Goal: Information Seeking & Learning: Learn about a topic

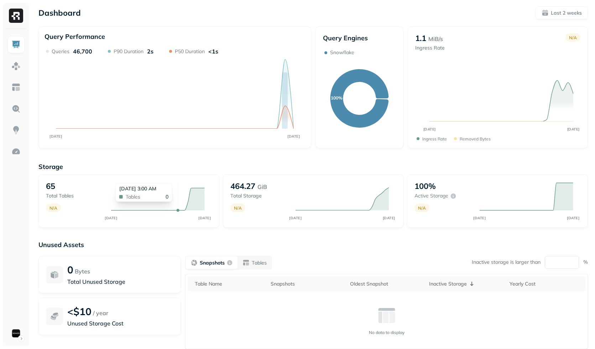
scroll to position [48, 0]
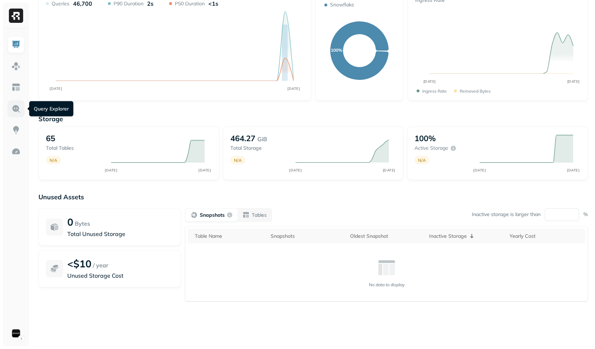
click at [18, 111] on img at bounding box center [15, 108] width 9 height 9
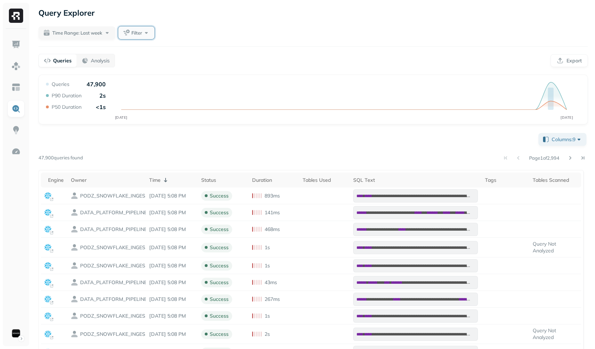
click at [134, 32] on span "Filter" at bounding box center [136, 33] width 11 height 7
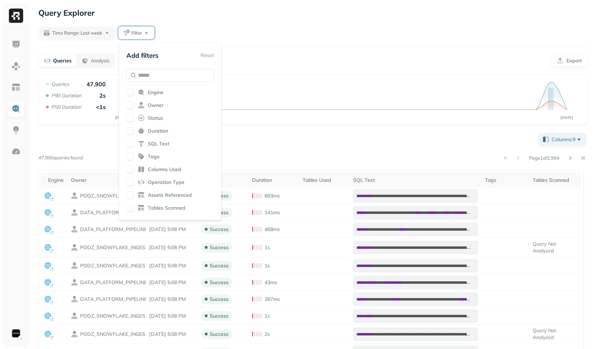
scroll to position [67, 0]
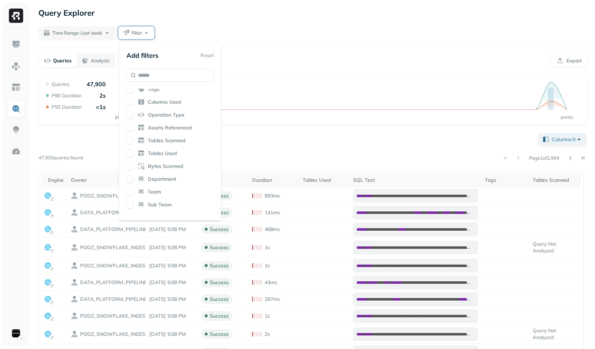
click at [183, 165] on div "Bytes Scanned" at bounding box center [170, 165] width 88 height 7
click at [171, 165] on span "Bytes Scanned" at bounding box center [166, 166] width 36 height 7
click at [285, 147] on div "**********" at bounding box center [313, 299] width 550 height 337
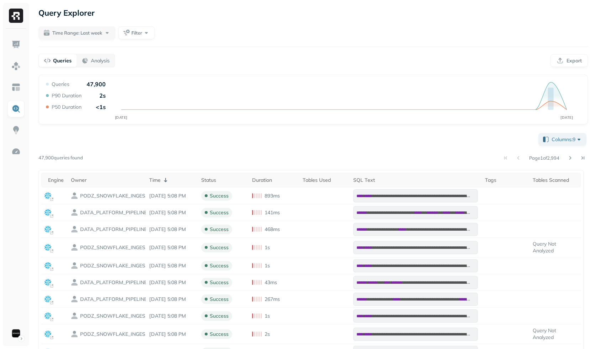
click at [139, 40] on div "**********" at bounding box center [313, 237] width 564 height 475
click at [140, 35] on span "Filter" at bounding box center [136, 33] width 11 height 7
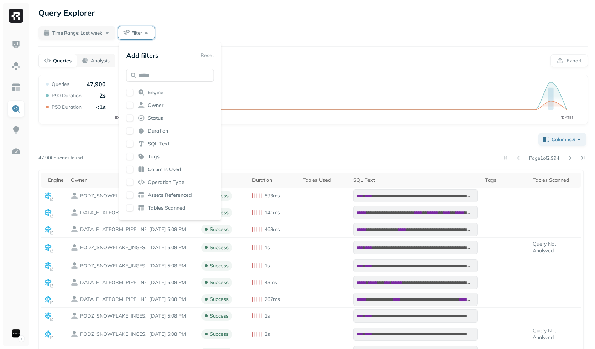
click at [153, 96] on div "Engine Owner Status Duration SQL Text Tags Columns Used Operation Type Assets R…" at bounding box center [170, 151] width 88 height 125
click at [157, 90] on span "Engine" at bounding box center [156, 92] width 16 height 7
click at [228, 27] on div "Time Range: Last week Filter" at bounding box center [313, 32] width 550 height 13
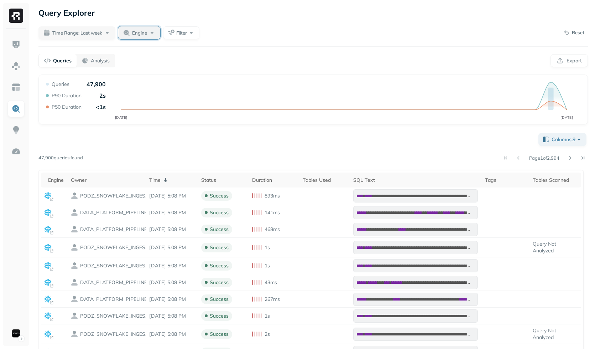
click at [160, 33] on button "Engine" at bounding box center [139, 32] width 42 height 13
click at [165, 23] on div "**********" at bounding box center [313, 237] width 564 height 475
click at [157, 34] on button "Engine" at bounding box center [139, 32] width 42 height 13
click at [188, 32] on button "Filter" at bounding box center [181, 32] width 36 height 13
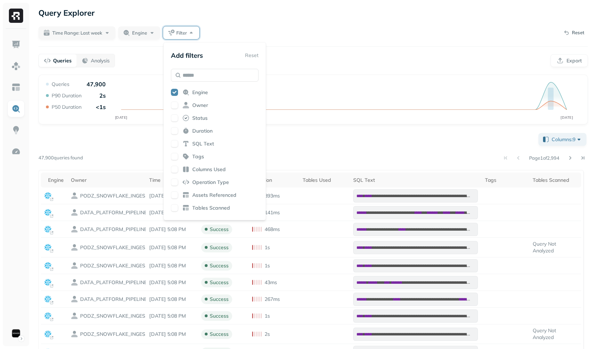
click at [208, 91] on span "Engine" at bounding box center [200, 92] width 16 height 7
click at [333, 42] on div "**********" at bounding box center [313, 237] width 564 height 475
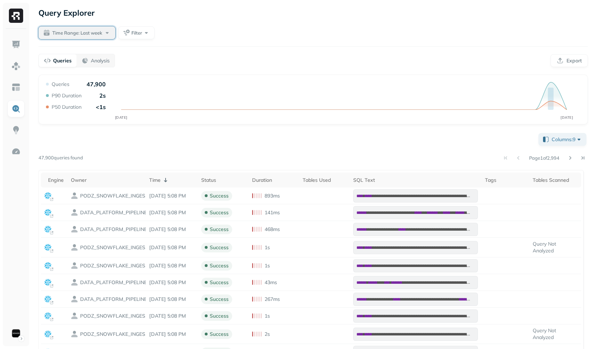
click at [86, 32] on span "Time Range: Last week" at bounding box center [77, 33] width 50 height 7
click at [255, 37] on div "Time Range: Last week Filter" at bounding box center [313, 32] width 550 height 13
click at [113, 35] on button "Time Range: Last week" at bounding box center [76, 32] width 77 height 13
click at [84, 96] on label "Last 2 weeks" at bounding box center [77, 97] width 36 height 7
click at [55, 96] on button "Last 2 weeks" at bounding box center [50, 97] width 9 height 9
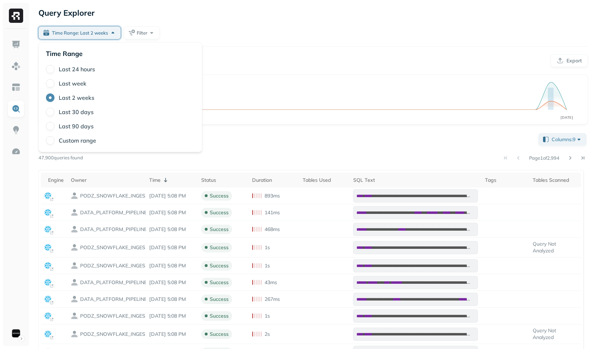
click at [263, 38] on div "Time Range: Last 2 weeks Filter" at bounding box center [313, 32] width 550 height 13
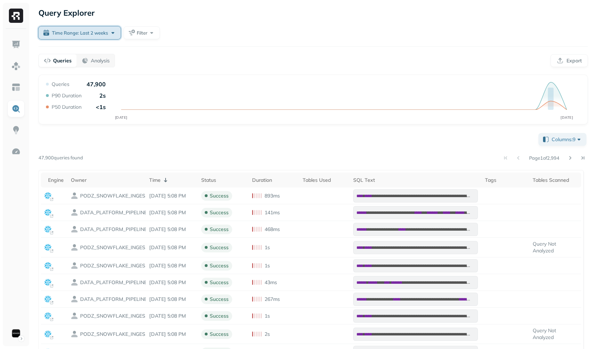
click at [105, 36] on span "Time Range: Last 2 weeks" at bounding box center [80, 33] width 56 height 7
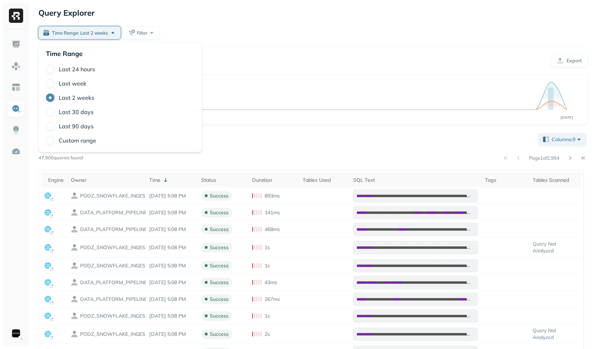
click at [83, 81] on label "Last week" at bounding box center [73, 83] width 28 height 7
click at [55, 81] on button "Last week" at bounding box center [50, 83] width 9 height 9
click at [275, 25] on div "**********" at bounding box center [313, 237] width 564 height 475
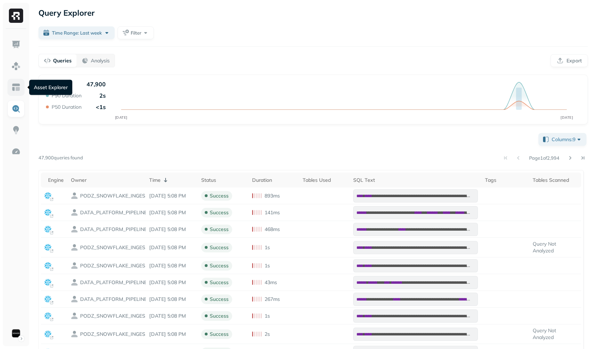
click at [24, 88] on link at bounding box center [15, 87] width 17 height 17
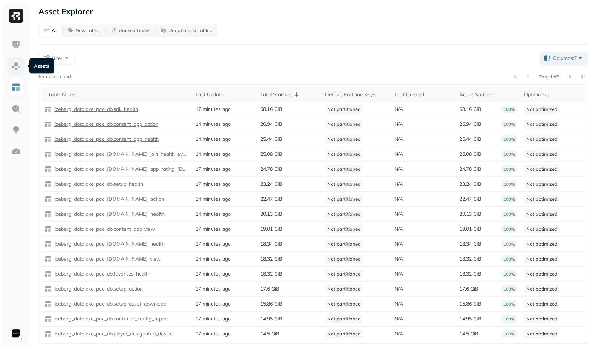
click at [24, 68] on link at bounding box center [15, 65] width 17 height 17
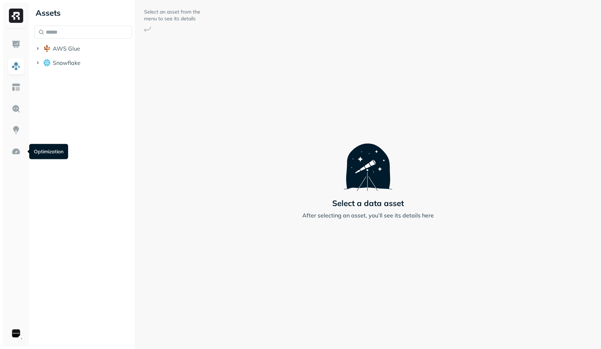
click at [83, 130] on div "Assets AWS Glue Snowflake" at bounding box center [83, 174] width 104 height 349
click at [58, 66] on button "Snowflake" at bounding box center [83, 62] width 98 height 11
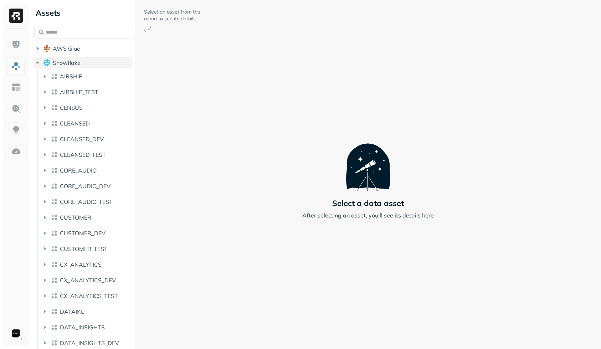
click at [60, 64] on span "Snowflake" at bounding box center [67, 62] width 28 height 7
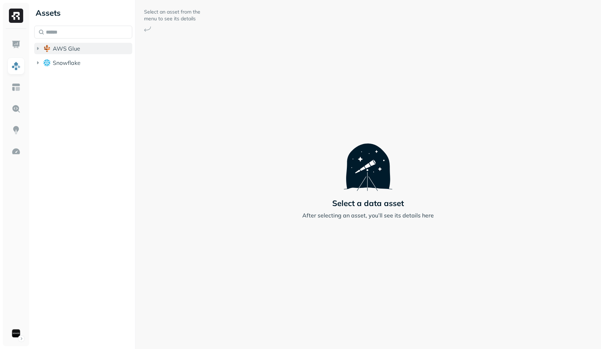
click at [71, 46] on span "AWS Glue" at bounding box center [66, 48] width 27 height 7
click at [72, 56] on ul "iceberg_datalake_poc_db" at bounding box center [84, 63] width 95 height 14
click at [72, 61] on span "iceberg_datalake_poc_db" at bounding box center [94, 61] width 69 height 7
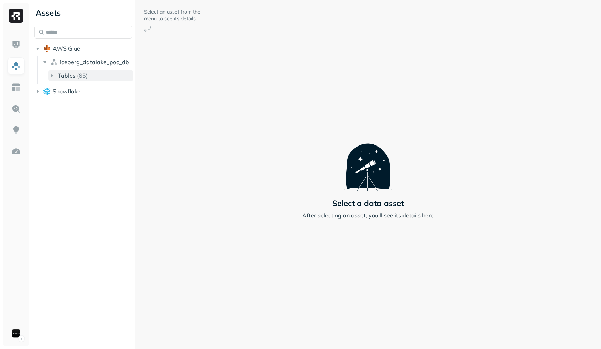
click at [77, 73] on p "( 65 )" at bounding box center [82, 75] width 11 height 7
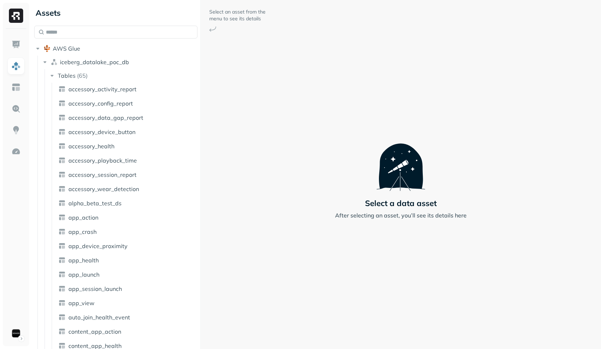
click at [201, 86] on div "Assets AWS Glue iceberg_datalake_poc_db Tables ( 65 ) accessory_activity_report…" at bounding box center [315, 174] width 569 height 349
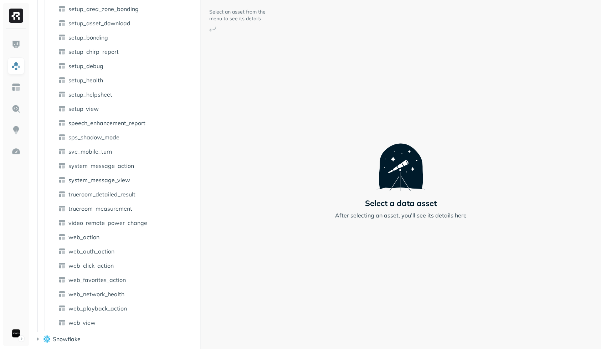
click at [233, 257] on div "Select an asset from the menu to see its details Select a data asset After sele…" at bounding box center [401, 174] width 400 height 349
click at [54, 341] on span "Snowflake" at bounding box center [67, 338] width 28 height 7
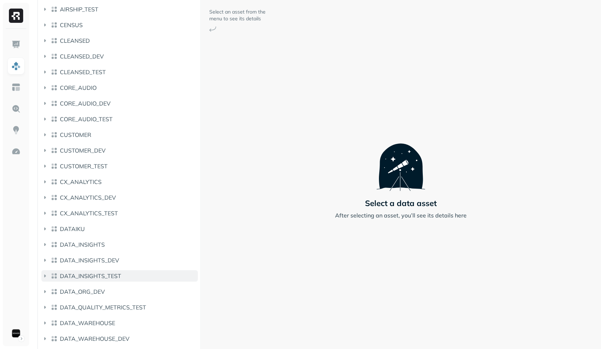
click at [77, 271] on button "DATA_INSIGHTS_TEST" at bounding box center [119, 275] width 156 height 11
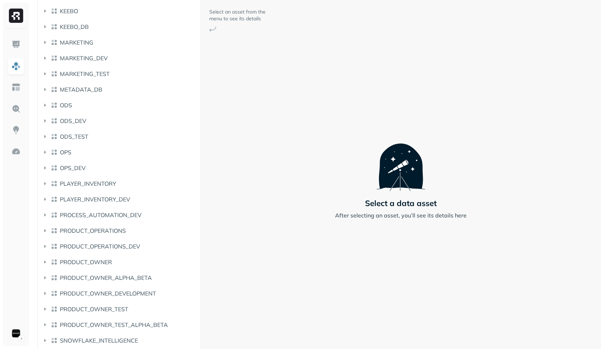
scroll to position [2189, 0]
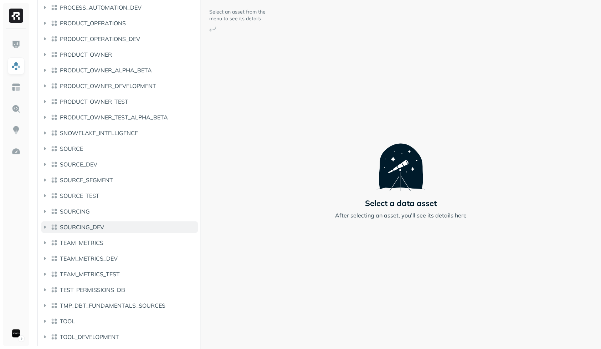
click at [96, 222] on button "SOURCING_DEV" at bounding box center [119, 226] width 156 height 11
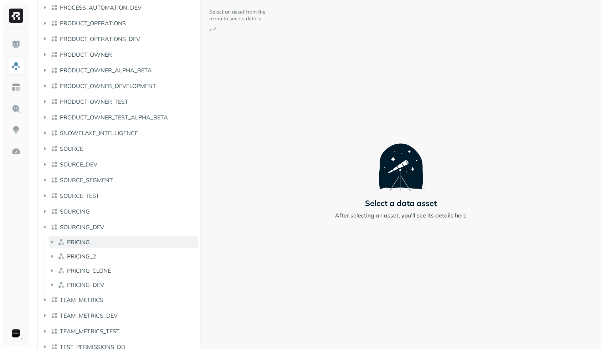
click at [103, 242] on button "PRICING" at bounding box center [123, 241] width 150 height 11
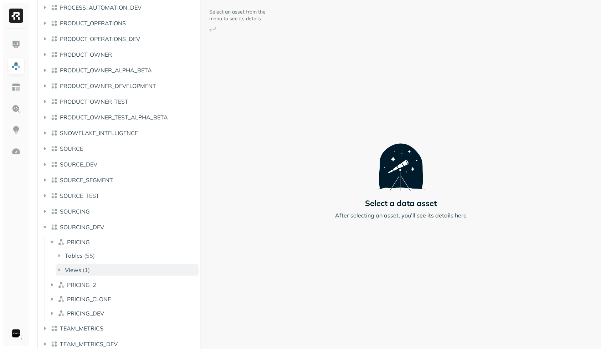
click at [100, 273] on button "Views ( 1 )" at bounding box center [127, 269] width 143 height 11
click at [100, 277] on ul "LUCAS_CTB" at bounding box center [129, 284] width 140 height 14
click at [100, 280] on span "LUCAS_CTB" at bounding box center [92, 283] width 33 height 7
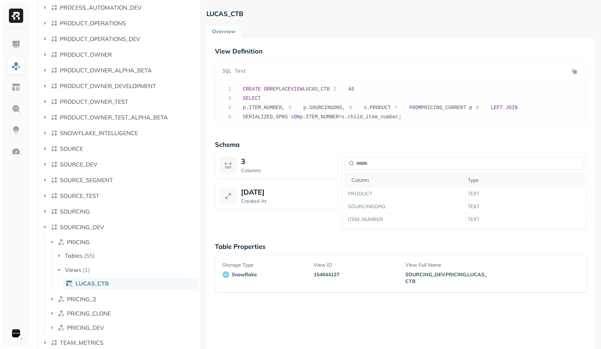
scroll to position [38, 0]
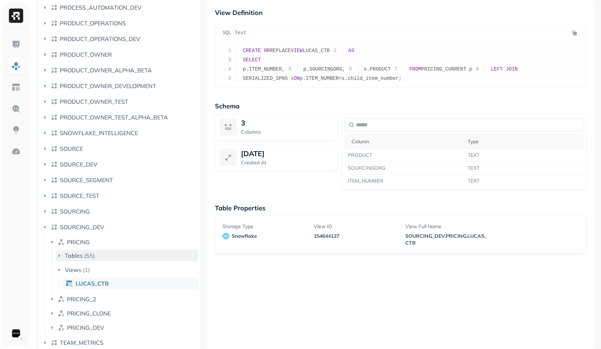
click at [84, 252] on p "( 55 )" at bounding box center [89, 255] width 11 height 7
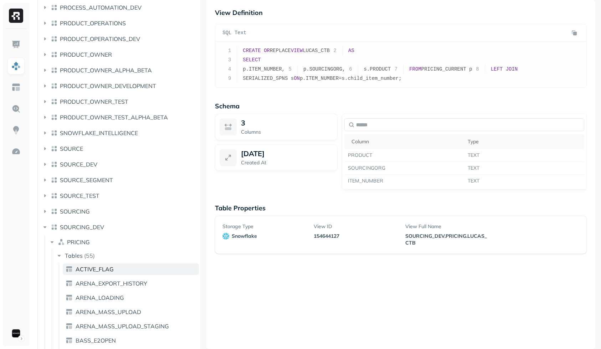
click at [86, 271] on span "ACTIVE_FLAG" at bounding box center [95, 268] width 38 height 7
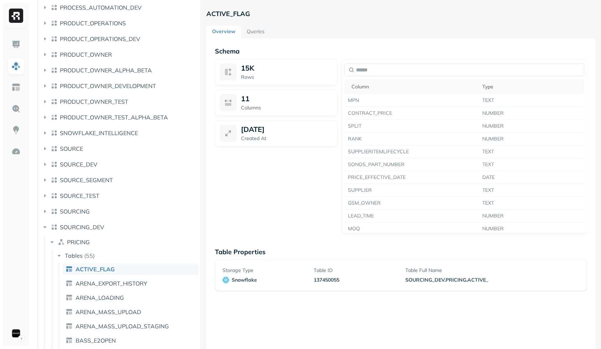
click at [267, 32] on link "Queries" at bounding box center [255, 32] width 29 height 13
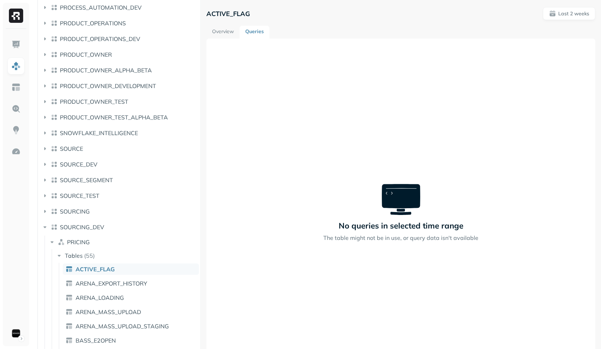
click at [206, 31] on div "Overview Queries" at bounding box center [400, 32] width 389 height 13
click at [213, 31] on link "Overview" at bounding box center [222, 32] width 33 height 13
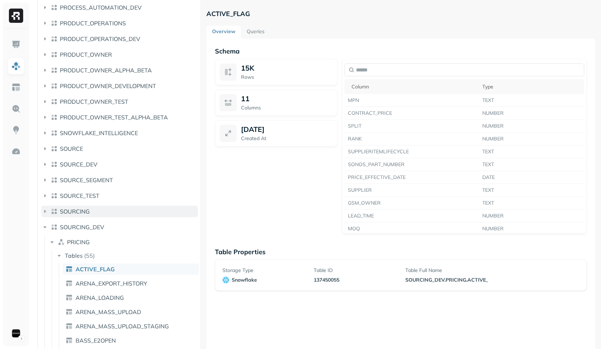
click at [108, 209] on button "SOURCING" at bounding box center [119, 211] width 156 height 11
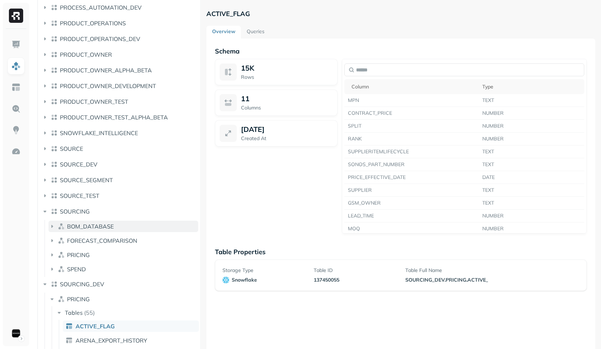
click at [107, 224] on span "BOM_DATABASE" at bounding box center [90, 226] width 47 height 7
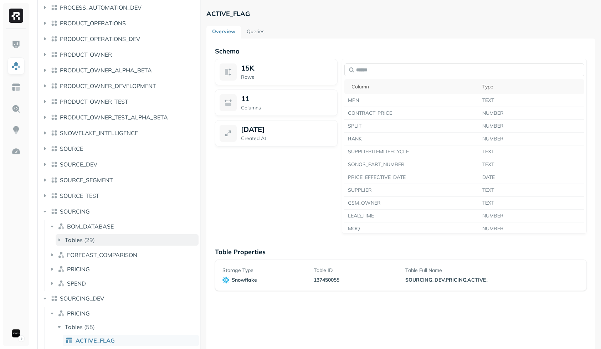
click at [103, 242] on button "Tables ( 29 )" at bounding box center [127, 239] width 143 height 11
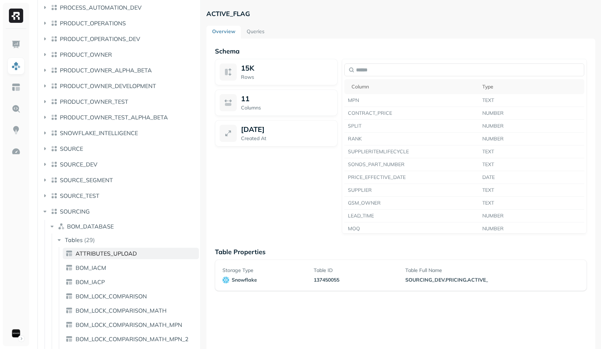
click at [103, 253] on span "ATTRIBUTES_UPLOAD" at bounding box center [106, 253] width 61 height 7
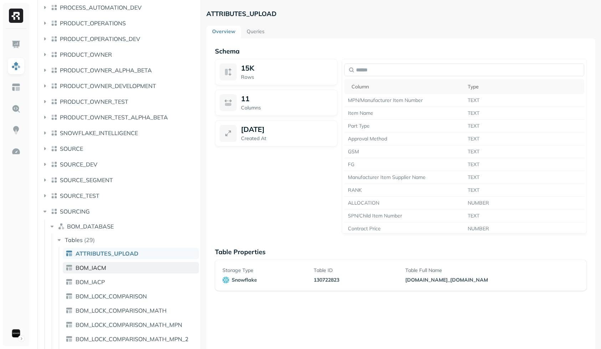
click at [104, 267] on span "BOM_IACM" at bounding box center [91, 267] width 31 height 7
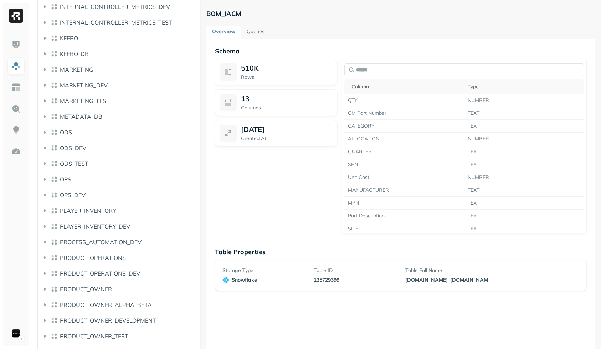
scroll to position [1882, 0]
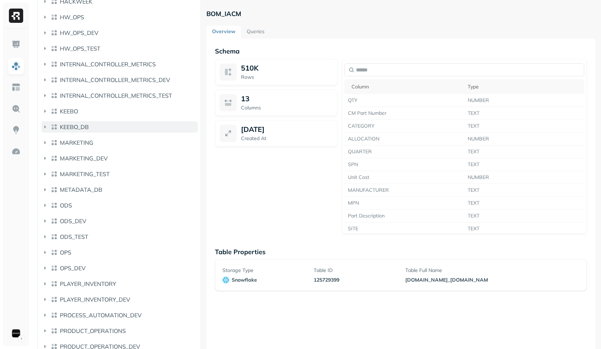
click at [119, 121] on button "KEEBO_DB" at bounding box center [119, 126] width 156 height 11
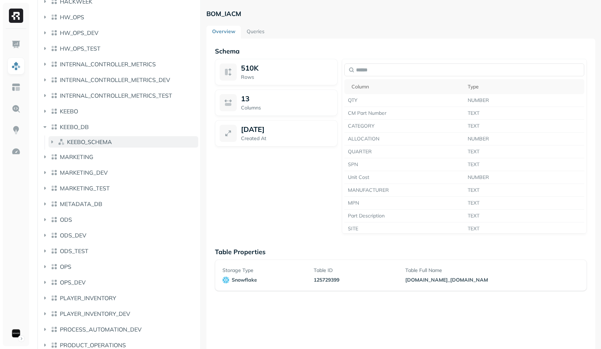
click at [108, 140] on span "KEEBO_SCHEMA" at bounding box center [89, 141] width 45 height 7
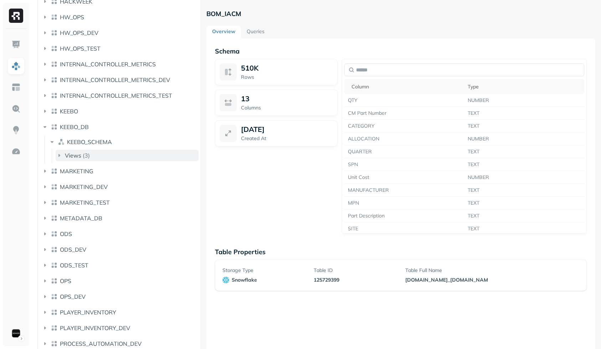
click at [108, 157] on button "Views ( 3 )" at bounding box center [127, 155] width 143 height 11
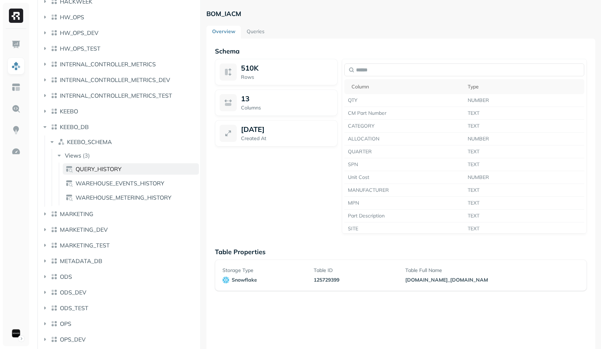
click at [118, 174] on link "QUERY_HISTORY" at bounding box center [131, 168] width 136 height 11
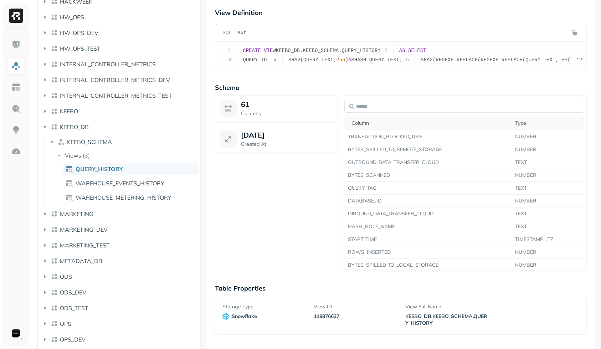
scroll to position [200, 0]
click at [144, 93] on span "INTERNAL_CONTROLLER_METRICS_TEST" at bounding box center [116, 95] width 112 height 7
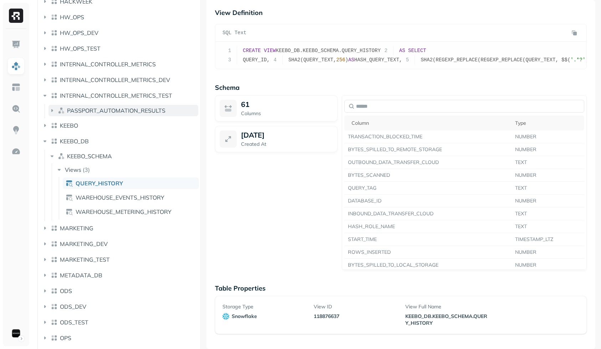
click at [130, 113] on span "PASSPORT_AUTOMATION_RESULTS" at bounding box center [116, 110] width 98 height 7
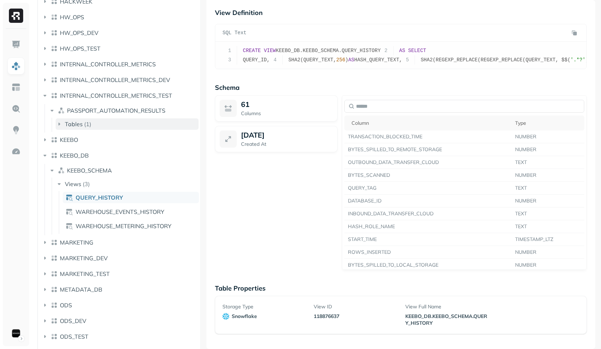
click at [120, 124] on button "Tables ( 1 )" at bounding box center [127, 123] width 143 height 11
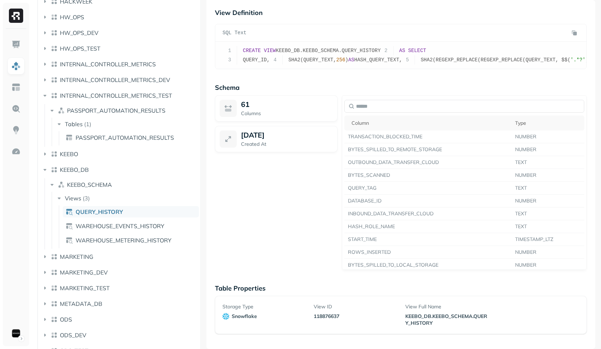
click at [119, 134] on span "PASSPORT_AUTOMATION_RESULTS" at bounding box center [125, 137] width 98 height 7
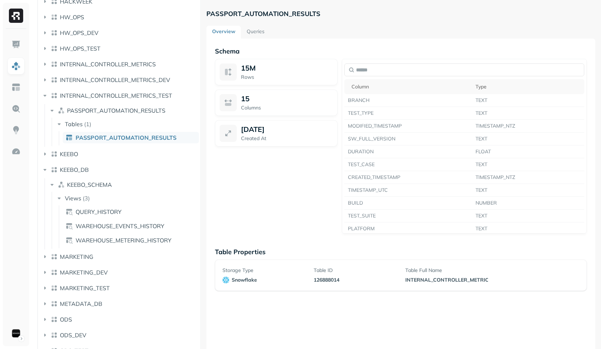
click at [251, 31] on link "Queries" at bounding box center [255, 32] width 29 height 13
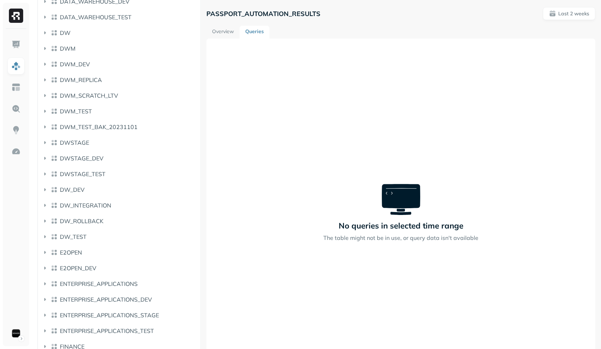
scroll to position [778, 0]
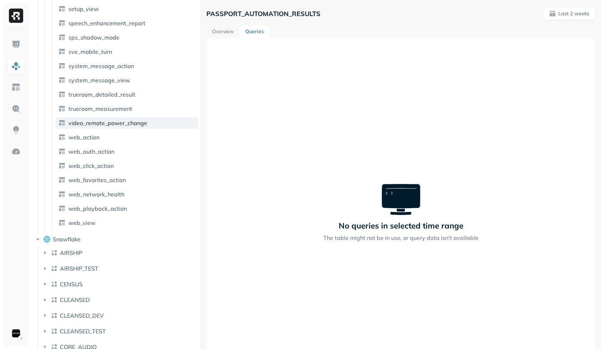
click at [109, 119] on span "video_remote_power_change" at bounding box center [107, 122] width 79 height 7
click at [273, 33] on link "Storage" at bounding box center [281, 32] width 30 height 13
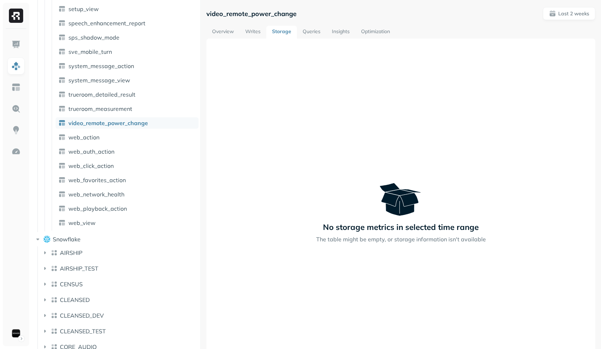
click at [259, 34] on link "Writes" at bounding box center [252, 32] width 27 height 13
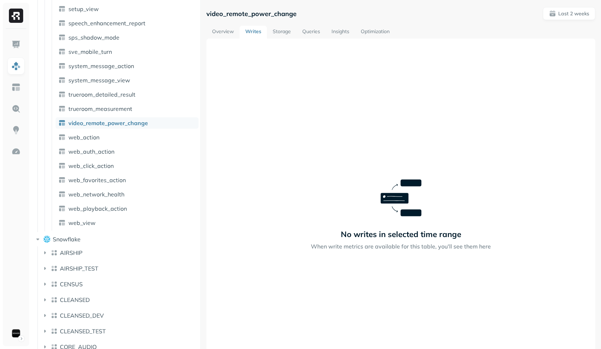
click at [235, 36] on link "Overview" at bounding box center [222, 32] width 33 height 13
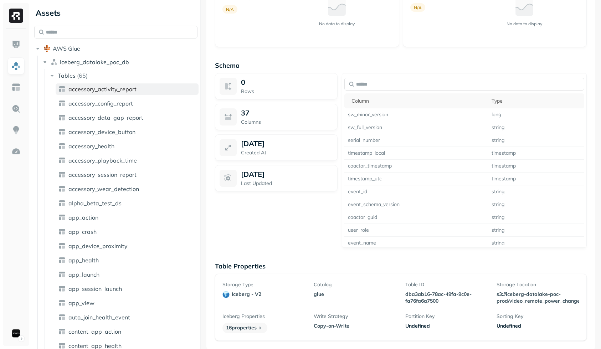
click at [100, 90] on span "accessory_activity_report" at bounding box center [102, 89] width 68 height 7
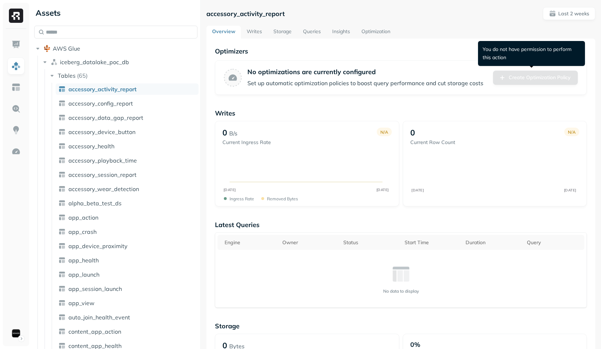
click at [523, 79] on div "Create Optimization Policy" at bounding box center [535, 78] width 85 height 14
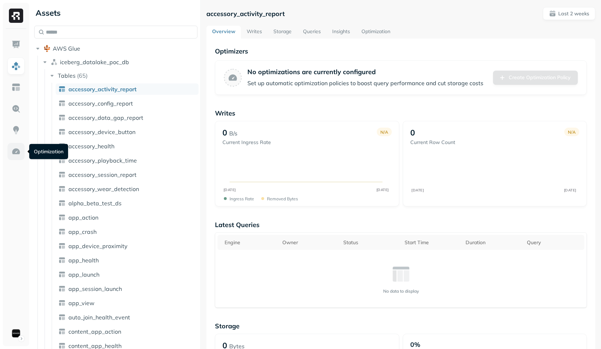
click at [20, 151] on img at bounding box center [15, 151] width 9 height 9
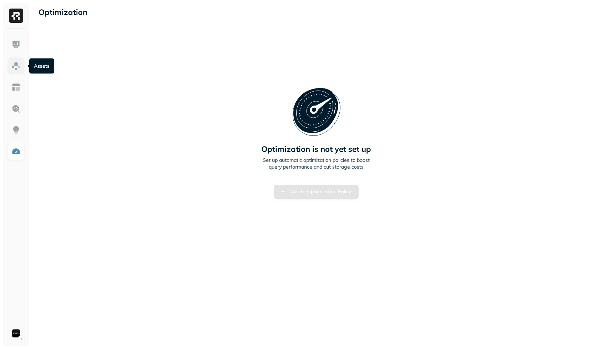
click at [20, 73] on link at bounding box center [15, 65] width 17 height 17
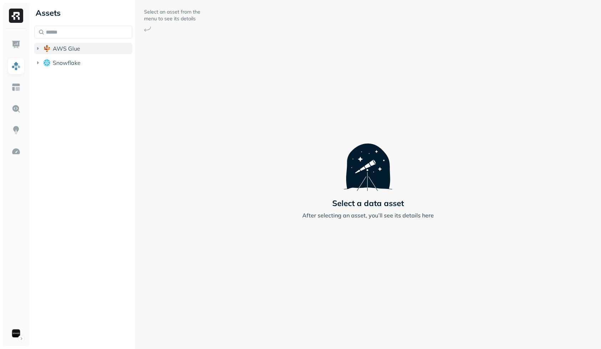
click at [68, 48] on span "AWS Glue" at bounding box center [66, 48] width 27 height 7
click at [66, 68] on li "Snowflake" at bounding box center [83, 63] width 98 height 13
click at [67, 66] on span "Snowflake" at bounding box center [67, 62] width 28 height 7
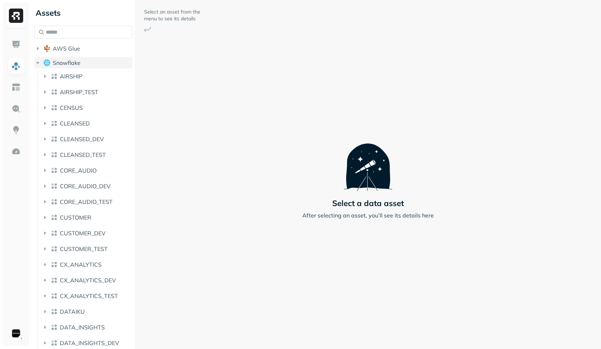
click at [68, 63] on span "Snowflake" at bounding box center [67, 62] width 28 height 7
